Goal: Task Accomplishment & Management: Complete application form

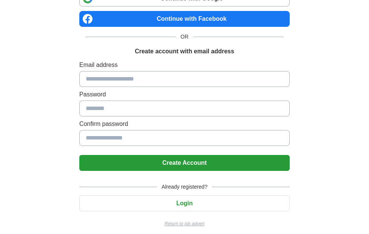
scroll to position [66, 0]
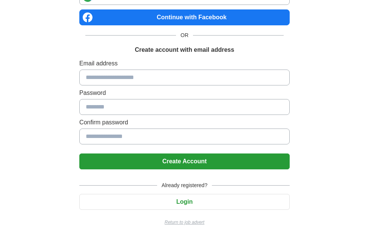
click at [116, 76] on input at bounding box center [184, 78] width 211 height 16
click at [107, 57] on div "Continue with Google Continue with Facebook OR Create account with email addres…" at bounding box center [184, 107] width 211 height 237
click at [181, 200] on button "Login" at bounding box center [184, 202] width 211 height 16
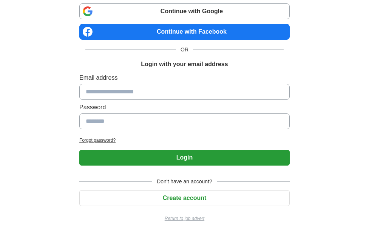
scroll to position [51, 0]
click at [155, 96] on input at bounding box center [184, 92] width 211 height 16
click at [151, 94] on input at bounding box center [184, 92] width 211 height 16
click at [160, 195] on button "Create account" at bounding box center [184, 198] width 211 height 16
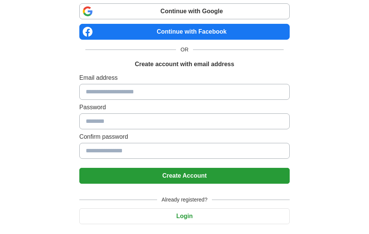
click at [127, 94] on input at bounding box center [184, 92] width 211 height 16
type input "**********"
click at [120, 119] on input at bounding box center [184, 121] width 211 height 16
type input "**********"
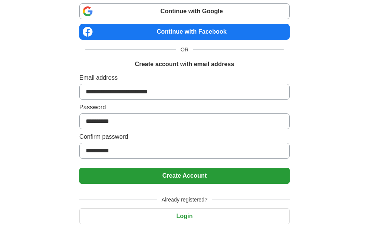
click at [143, 171] on button "Create Account" at bounding box center [184, 176] width 211 height 16
